Goal: Task Accomplishment & Management: Manage account settings

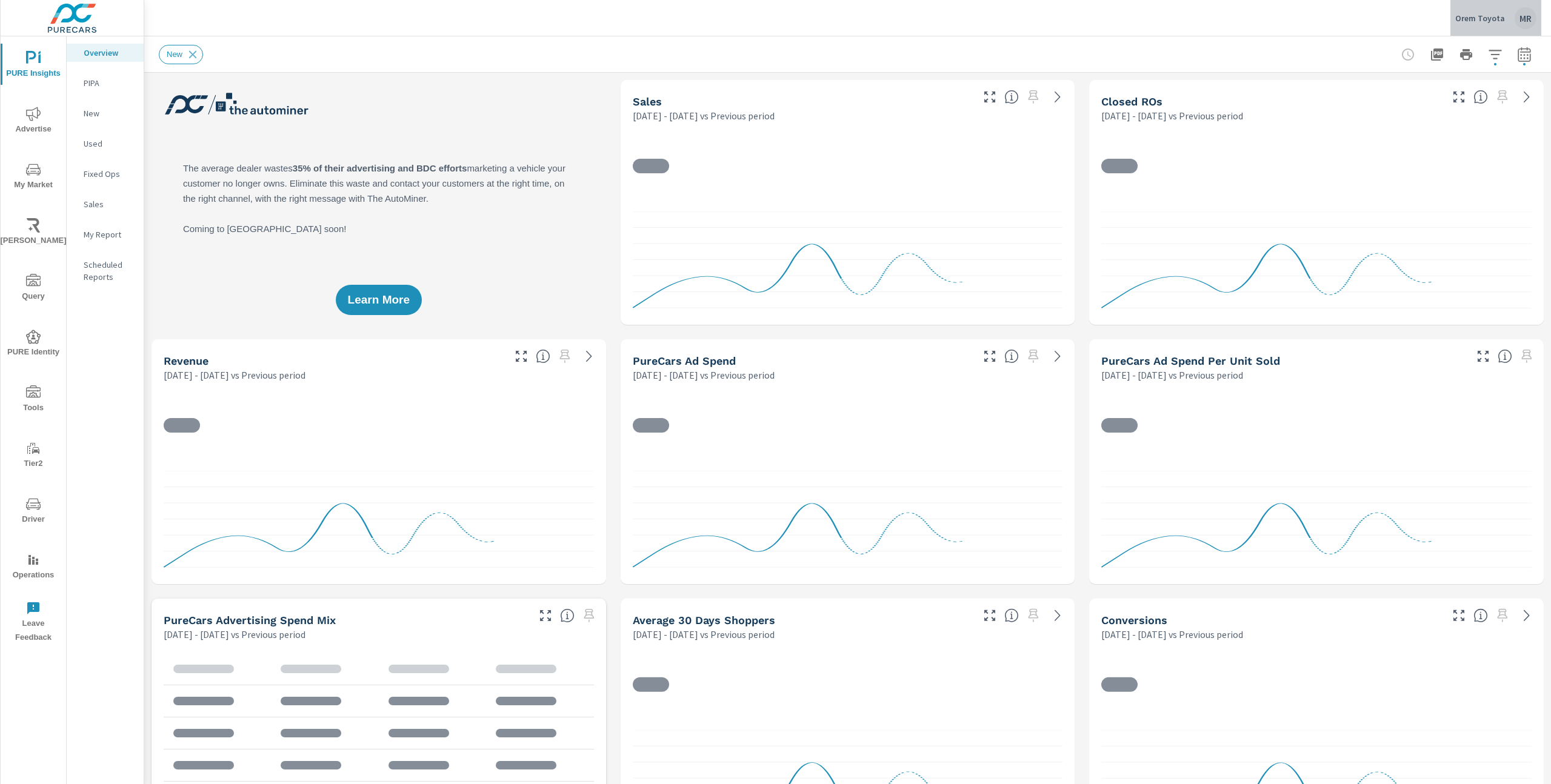
click at [1511, 12] on div "Orem Toyota MR" at bounding box center [1496, 18] width 81 height 22
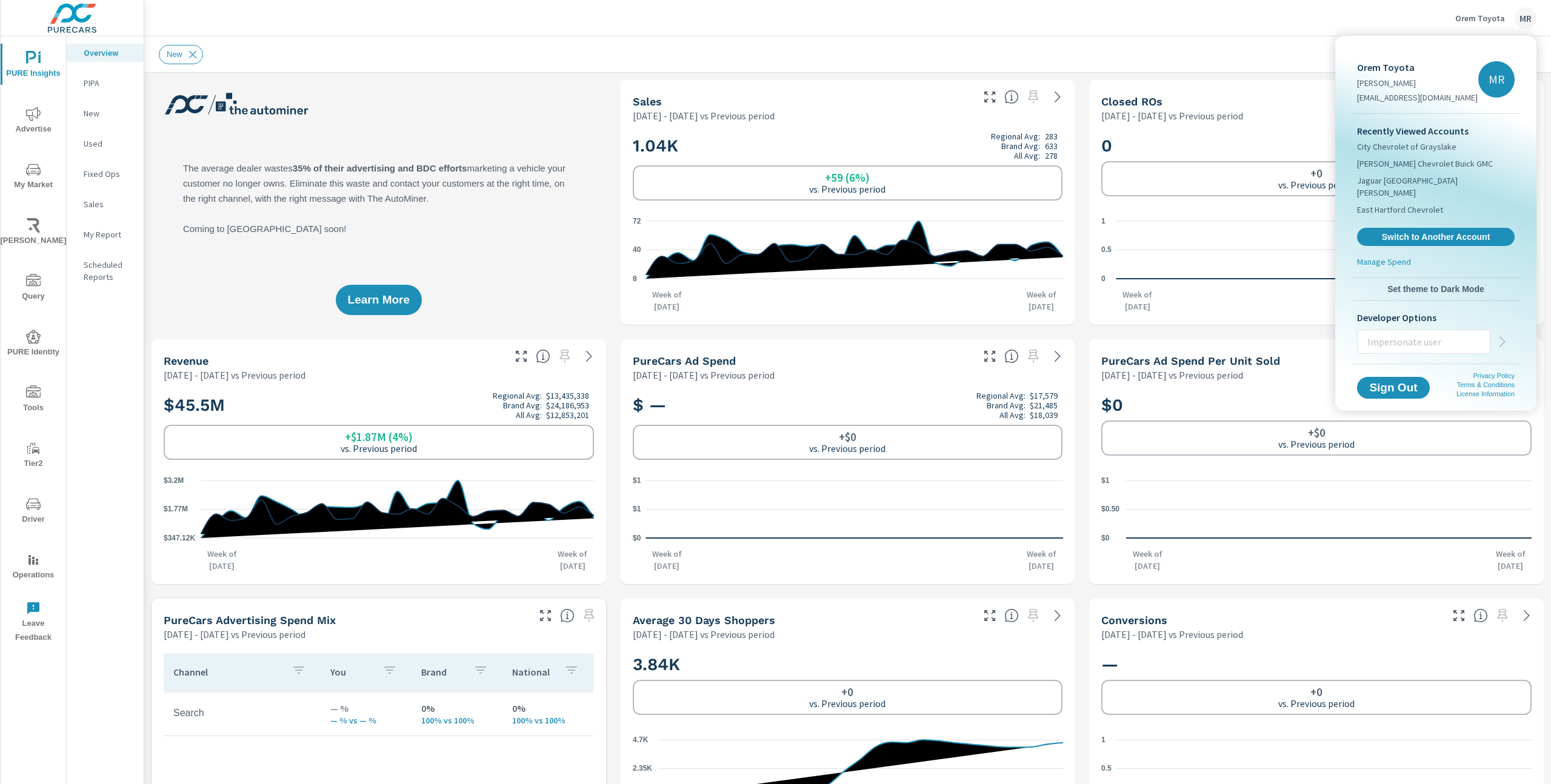
click at [1375, 332] on input "text" at bounding box center [1423, 342] width 132 height 31
click at [1433, 327] on input "holly@clickheredigital.con" at bounding box center [1423, 342] width 132 height 31
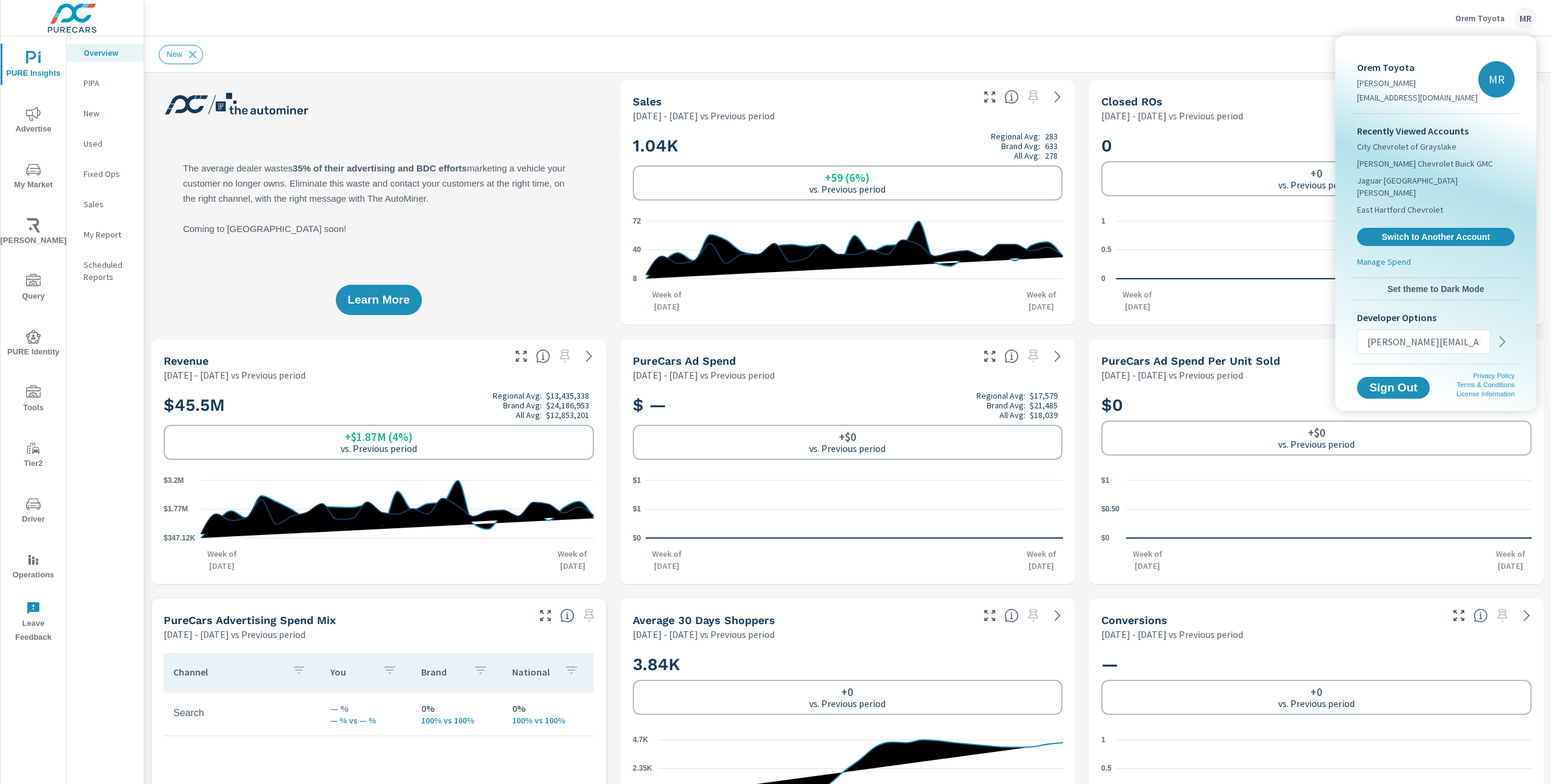
type input "holly@clickheredigital.con"
click at [1502, 335] on icon "button" at bounding box center [1502, 342] width 14 height 14
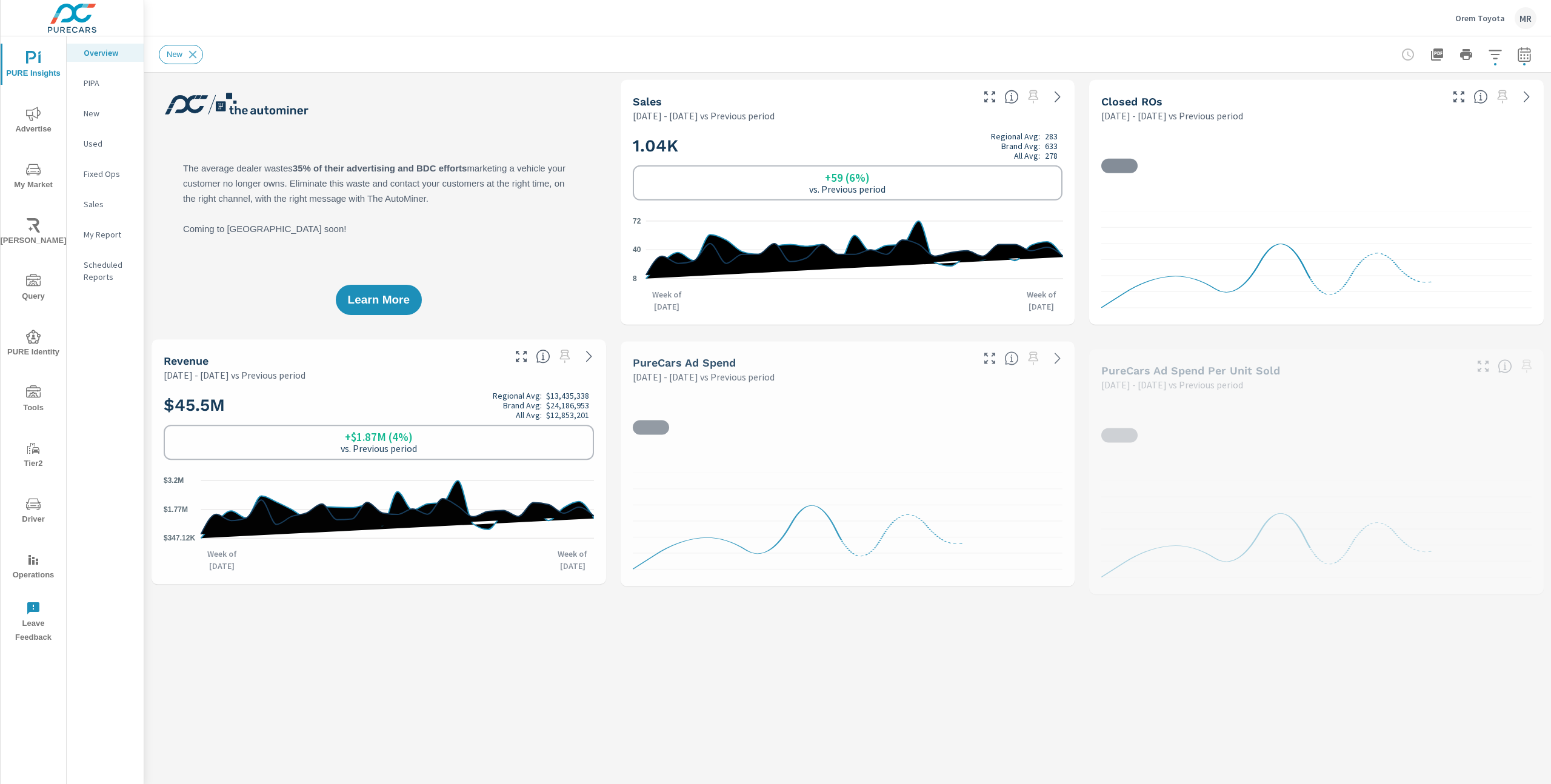
click at [1497, 26] on div "Orem Toyota MR" at bounding box center [1496, 18] width 81 height 22
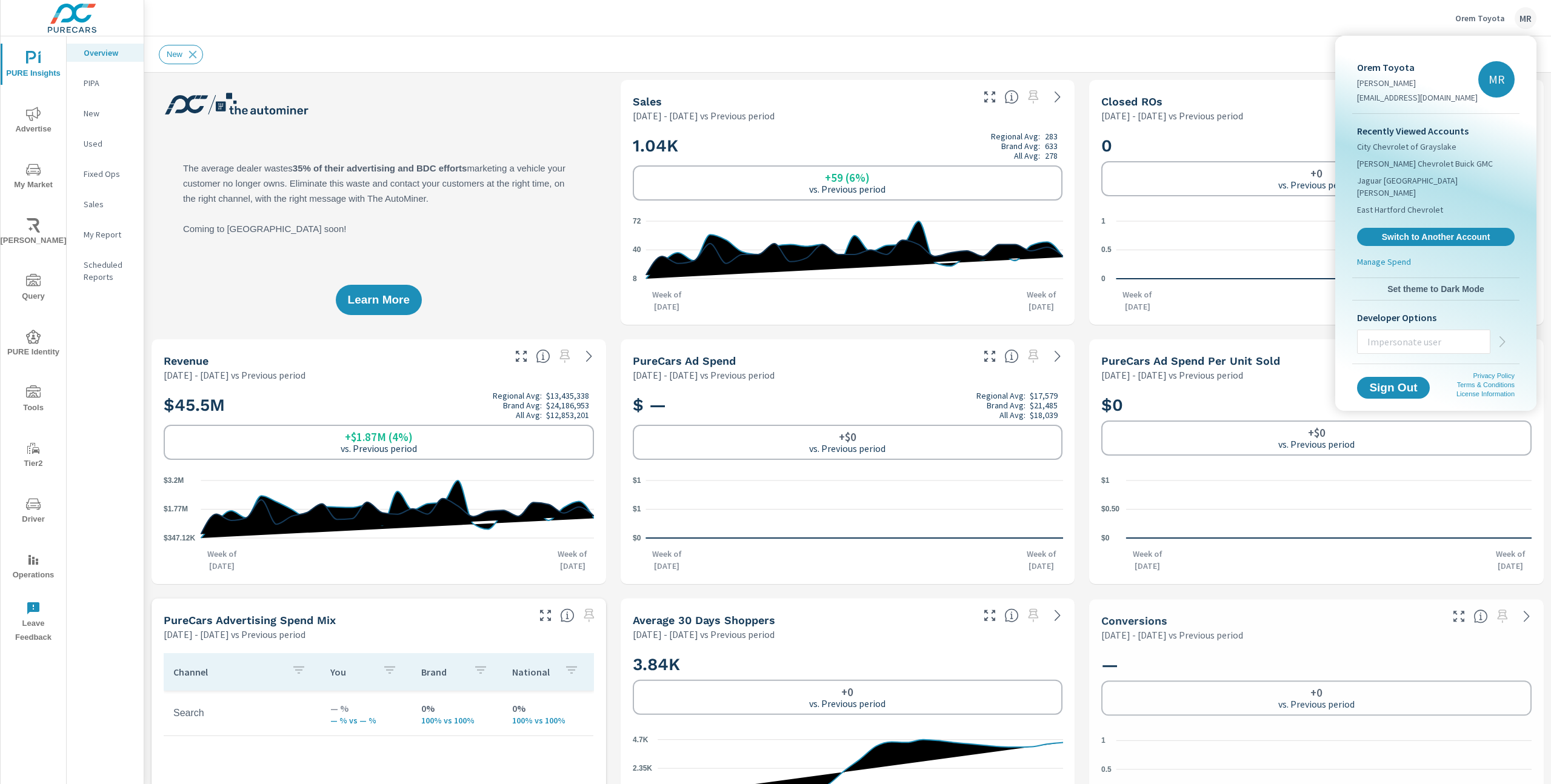
scroll to position [1, 0]
click at [1416, 231] on span "Switch to Another Account" at bounding box center [1435, 237] width 148 height 11
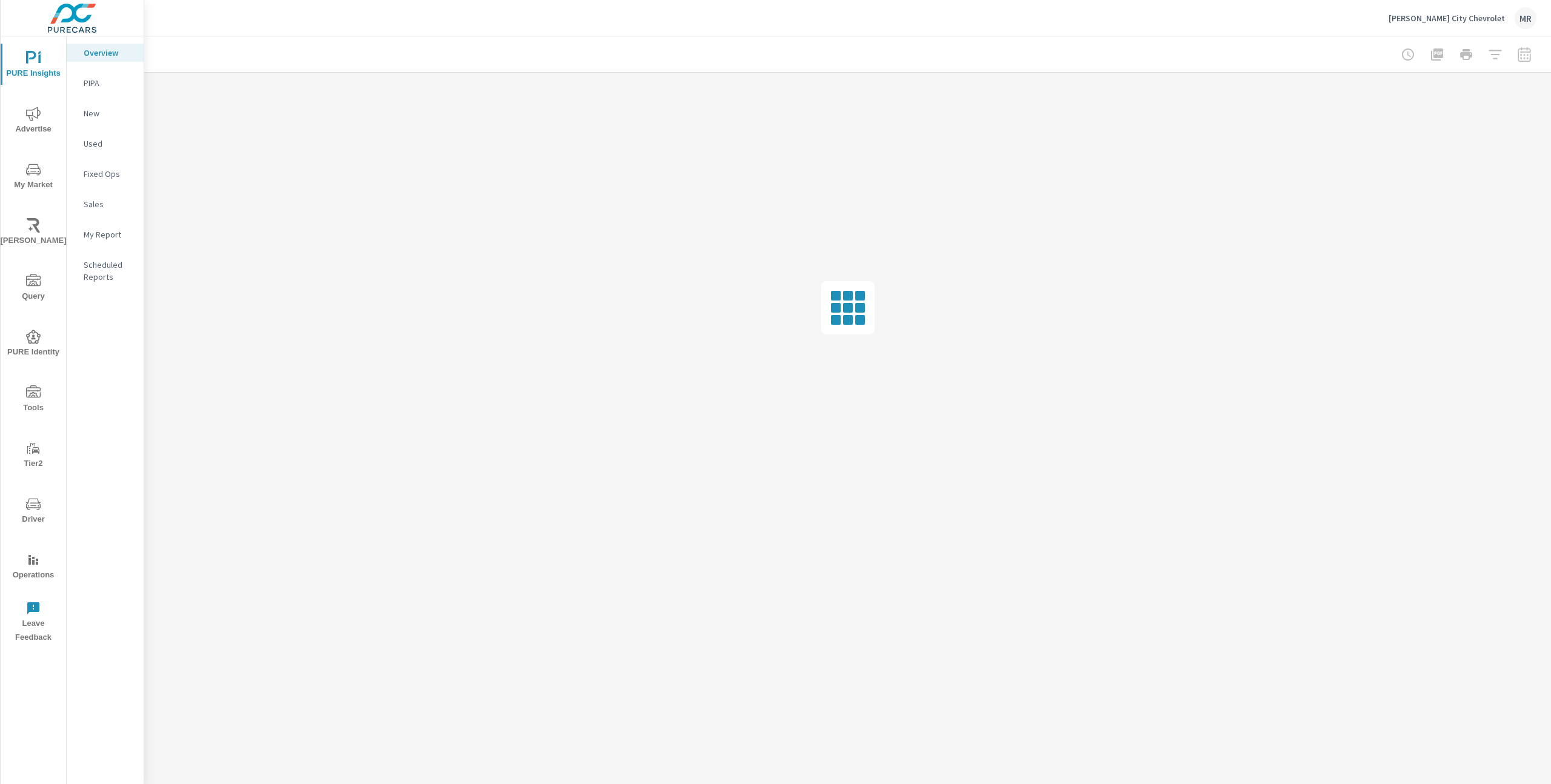
click at [1521, 21] on div "MR" at bounding box center [1525, 18] width 22 height 22
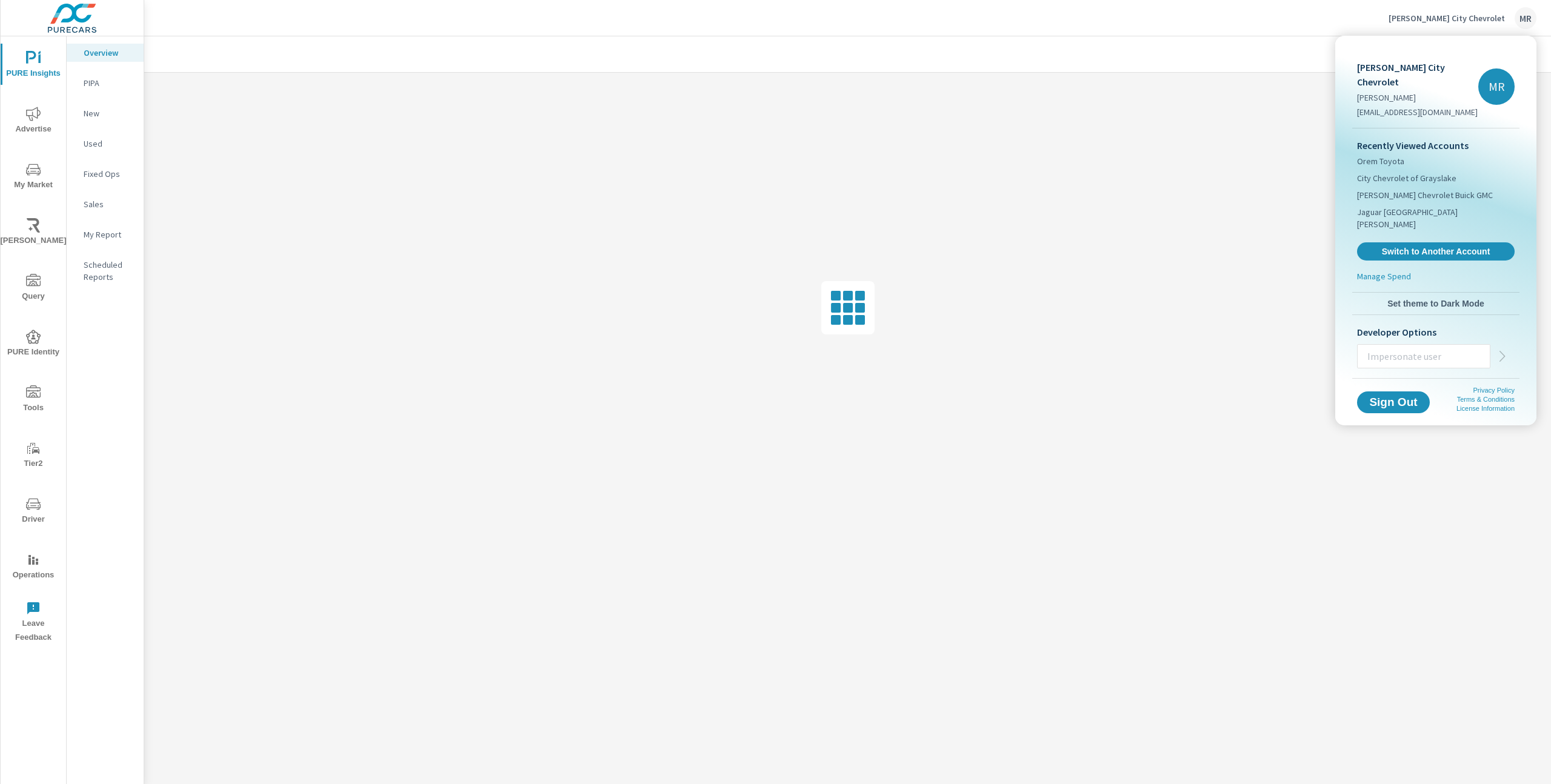
click at [1395, 340] on input "text" at bounding box center [1423, 356] width 132 height 31
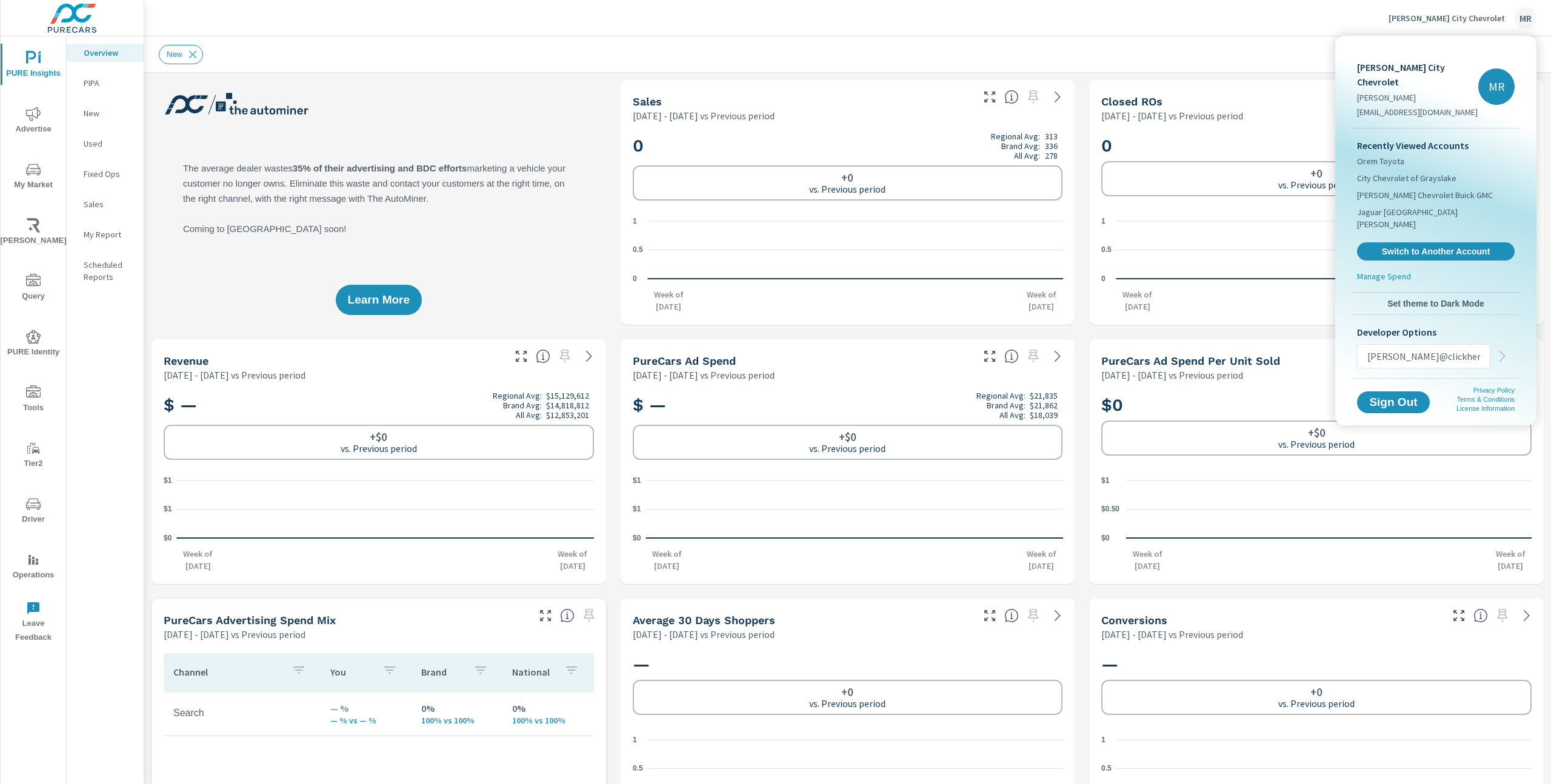
scroll to position [1, 0]
click at [1389, 340] on input "holly@clickheredigital.com" at bounding box center [1423, 356] width 132 height 31
type input "holly@clickheredigital.com"
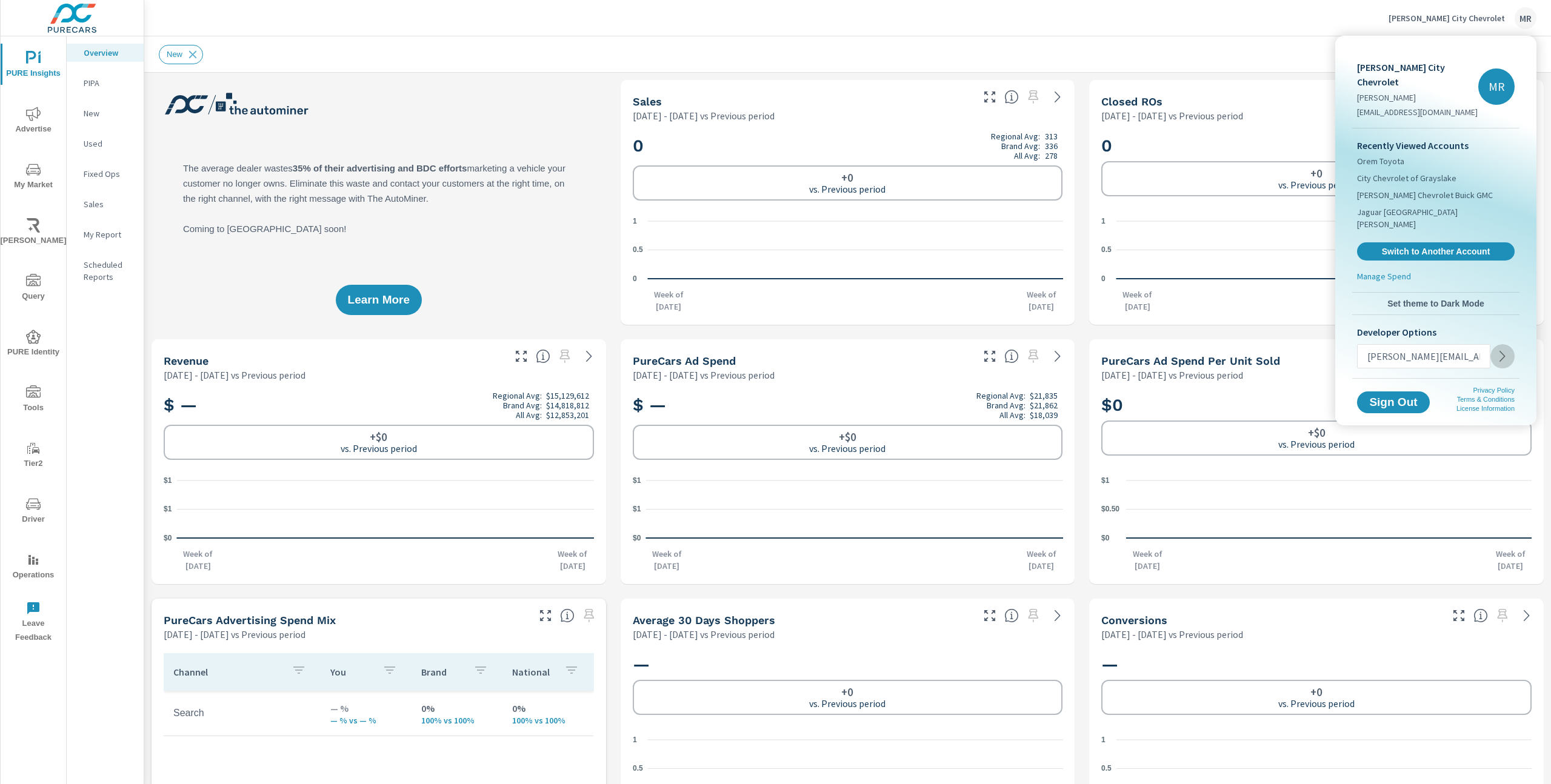
click at [1500, 349] on icon "button" at bounding box center [1502, 356] width 14 height 14
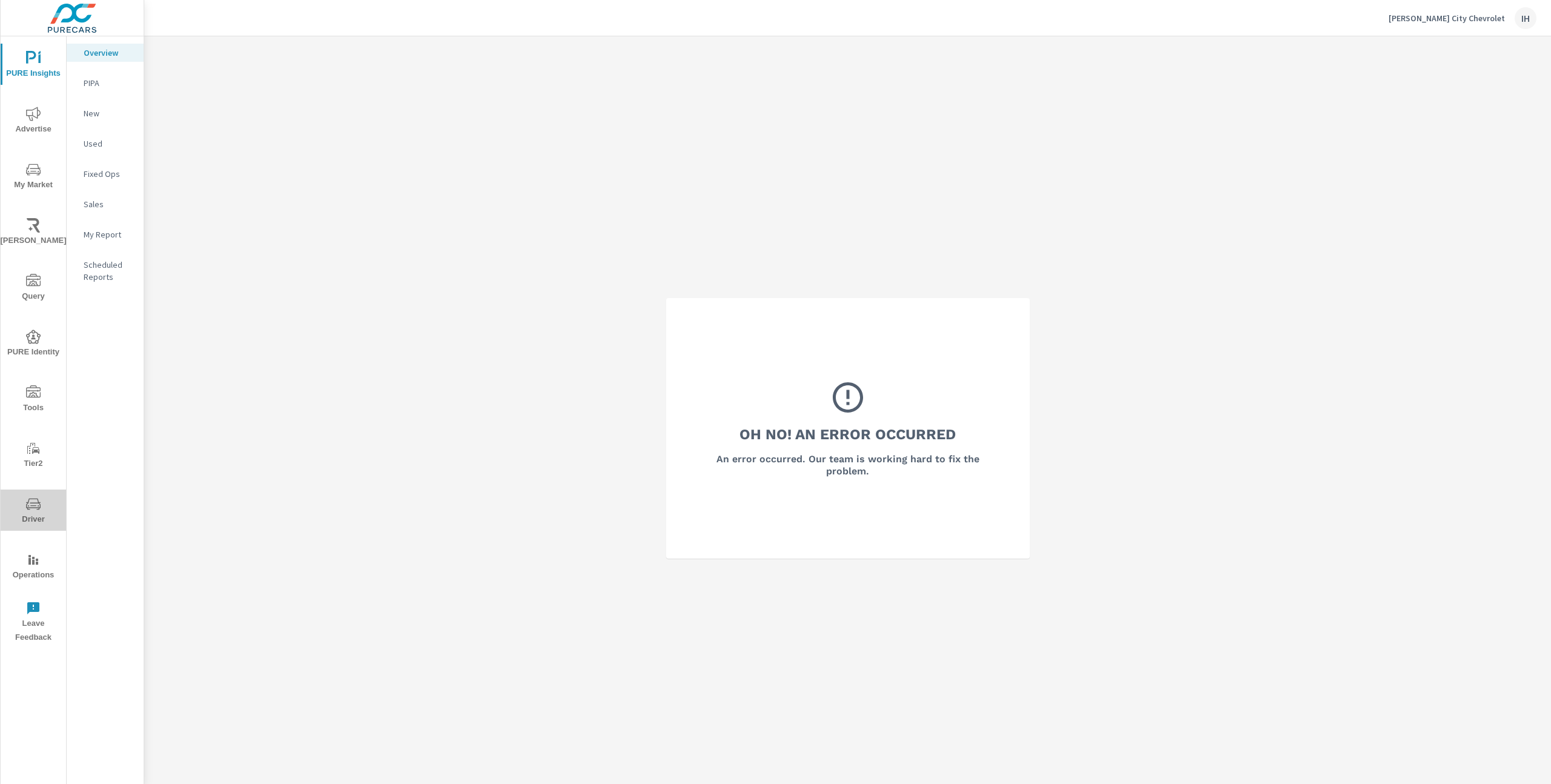
click at [35, 505] on icon "nav menu" at bounding box center [33, 505] width 6 height 1
